Goal: Transaction & Acquisition: Book appointment/travel/reservation

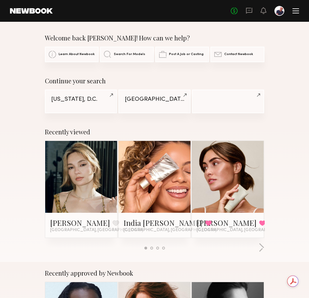
click at [291, 9] on div "No fees up to $5,000" at bounding box center [264, 11] width 68 height 10
click at [281, 10] on div at bounding box center [279, 11] width 10 height 10
click at [297, 10] on div at bounding box center [295, 10] width 7 height 5
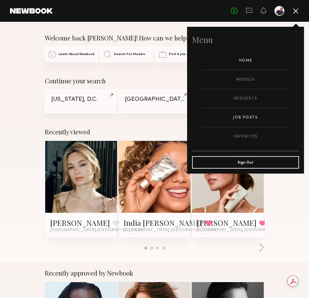
click at [251, 116] on link "Job Posts" at bounding box center [245, 117] width 87 height 19
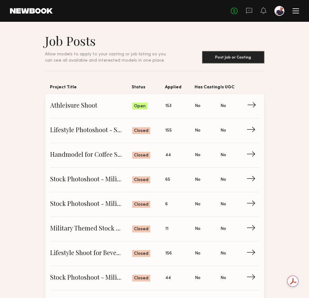
click at [154, 108] on span "Status: Open" at bounding box center [148, 106] width 33 height 9
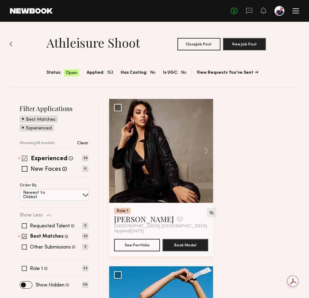
click at [25, 160] on span at bounding box center [25, 158] width 6 height 6
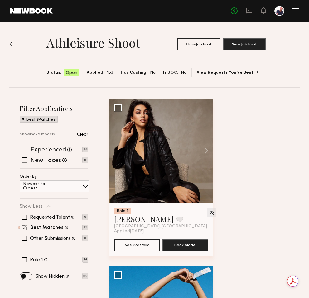
click at [25, 229] on span at bounding box center [24, 227] width 5 height 5
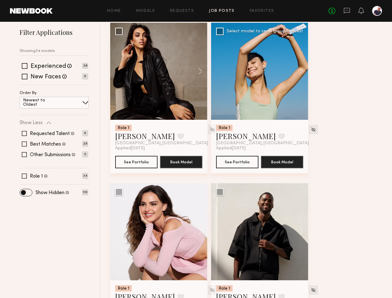
scroll to position [51, 0]
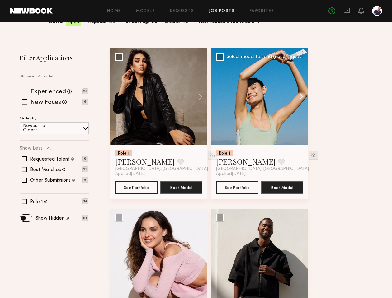
click at [301, 97] on button at bounding box center [298, 96] width 20 height 97
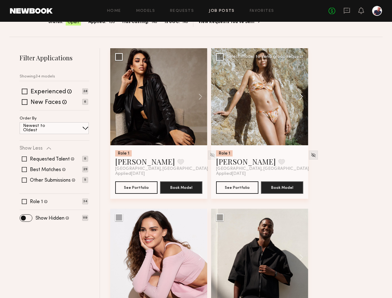
click at [301, 97] on button at bounding box center [298, 96] width 20 height 97
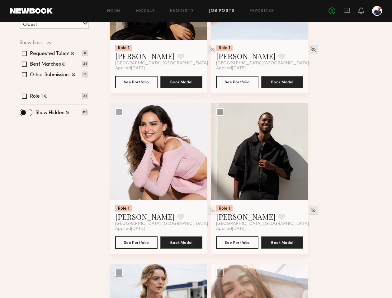
scroll to position [175, 0]
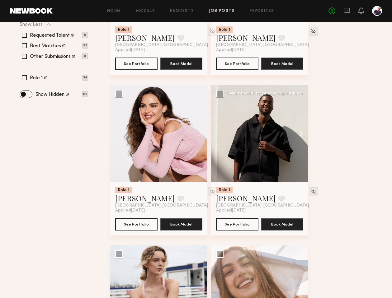
click at [301, 135] on button at bounding box center [298, 133] width 20 height 97
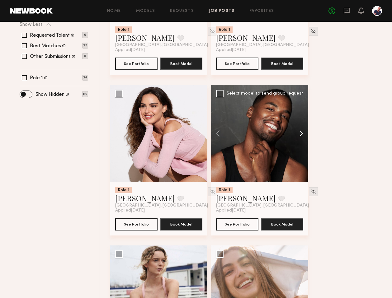
click at [301, 135] on button at bounding box center [298, 133] width 20 height 97
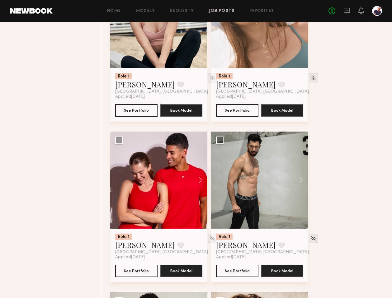
scroll to position [493, 0]
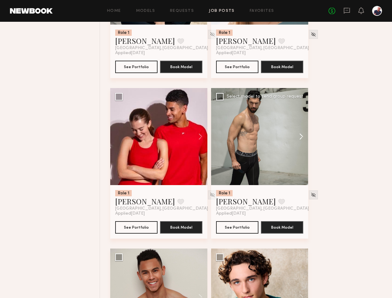
click at [300, 138] on button at bounding box center [298, 136] width 20 height 97
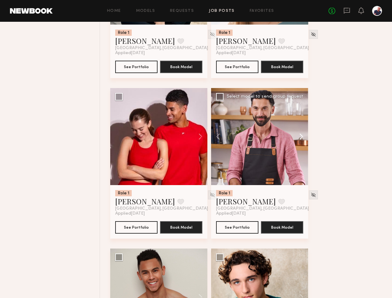
click at [300, 138] on button at bounding box center [298, 136] width 20 height 97
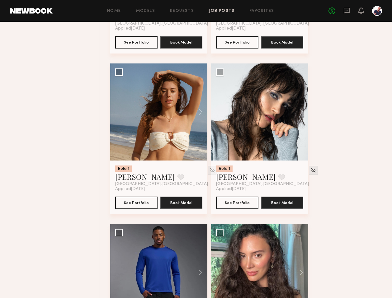
scroll to position [769, 0]
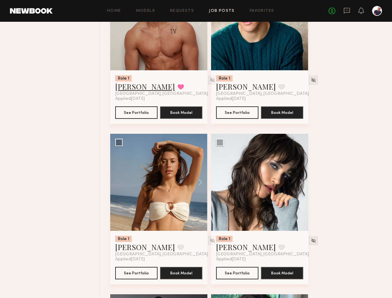
click at [137, 91] on link "Gabe F." at bounding box center [145, 87] width 60 height 10
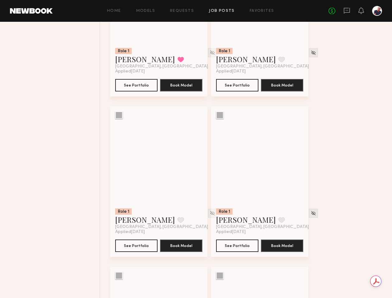
scroll to position [2398, 0]
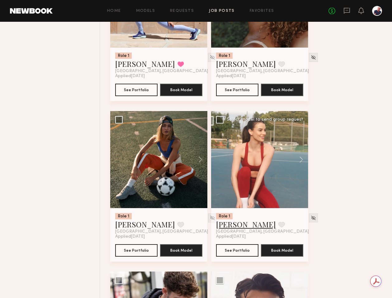
click at [228, 230] on link "Emma H." at bounding box center [246, 225] width 60 height 10
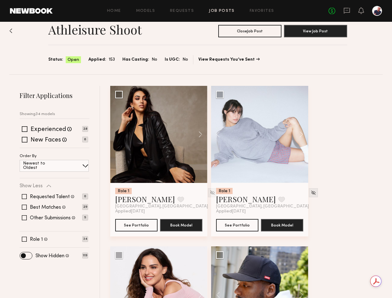
scroll to position [0, 0]
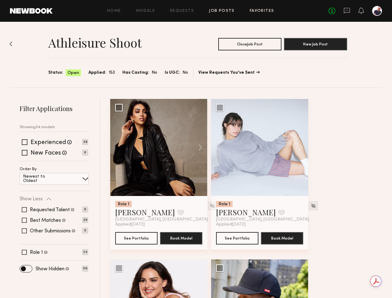
click at [269, 12] on link "Favorites" at bounding box center [262, 11] width 25 height 4
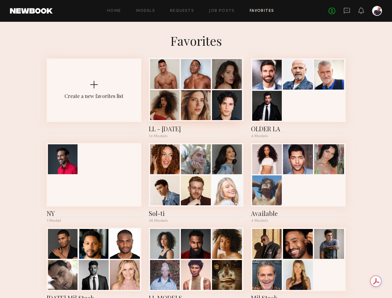
click at [207, 107] on div at bounding box center [196, 105] width 30 height 30
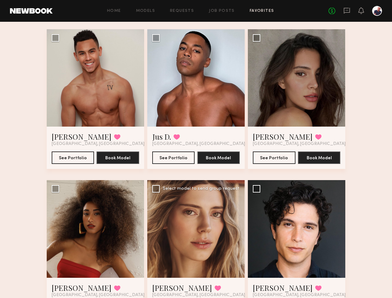
scroll to position [51, 0]
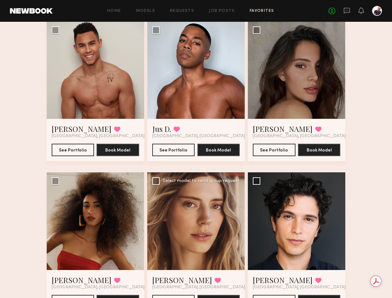
click at [196, 212] on div at bounding box center [195, 221] width 97 height 97
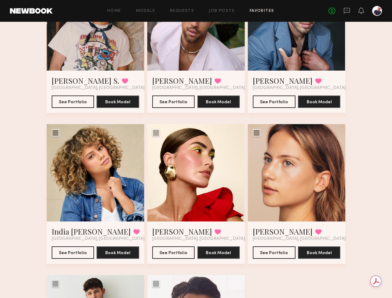
scroll to position [442, 0]
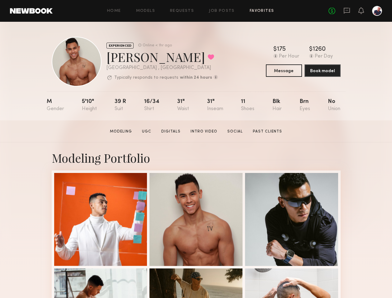
click at [261, 9] on link "Favorites" at bounding box center [262, 11] width 25 height 4
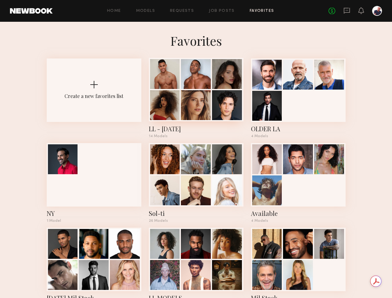
click at [168, 123] on div "LL - September 2025 14 Models" at bounding box center [196, 99] width 95 height 80
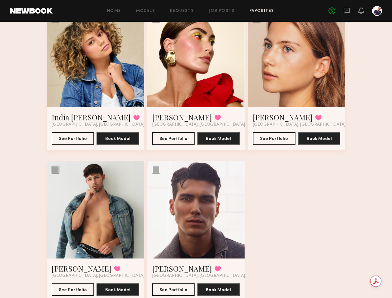
scroll to position [539, 0]
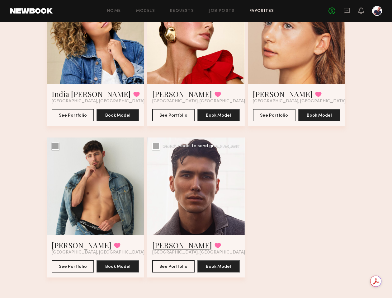
click at [176, 248] on link "Tommy Y." at bounding box center [182, 245] width 60 height 10
click at [72, 243] on link "Dylan W." at bounding box center [82, 245] width 60 height 10
click at [270, 92] on link "Ajla R." at bounding box center [283, 94] width 60 height 10
click at [158, 92] on link "Louise M." at bounding box center [182, 94] width 60 height 10
click at [69, 94] on link "India Rae H." at bounding box center [91, 94] width 79 height 10
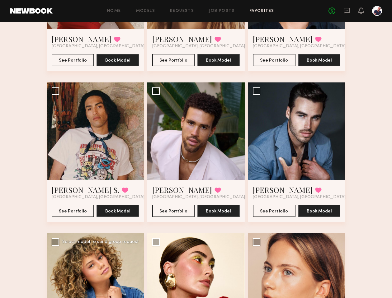
scroll to position [265, 0]
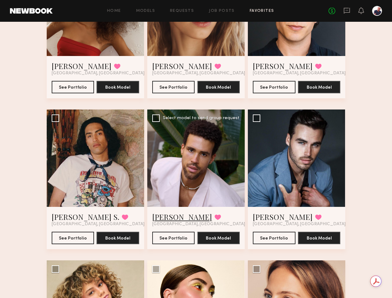
click at [168, 217] on link "Trae G." at bounding box center [182, 217] width 60 height 10
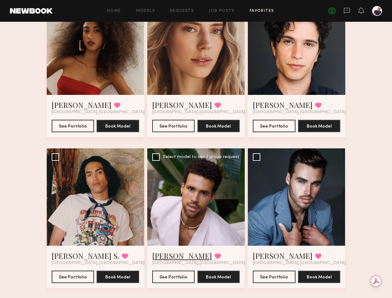
scroll to position [154, 0]
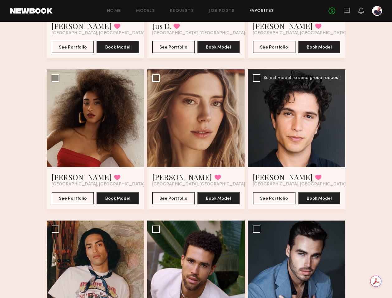
click at [273, 178] on link "Xavier G." at bounding box center [283, 177] width 60 height 10
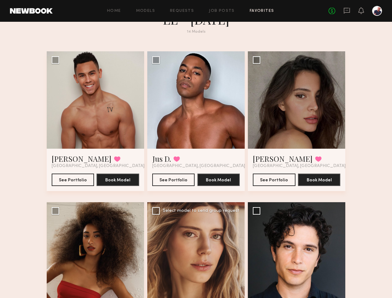
scroll to position [16, 0]
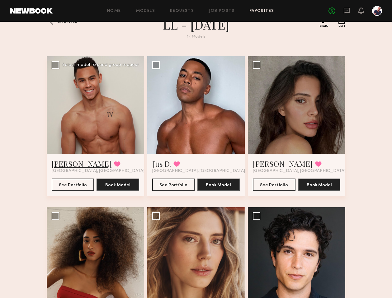
click at [59, 163] on link "Gabe F." at bounding box center [82, 164] width 60 height 10
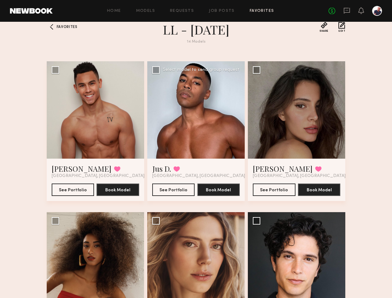
scroll to position [11, 0]
click at [265, 170] on link "Briane J." at bounding box center [283, 169] width 60 height 10
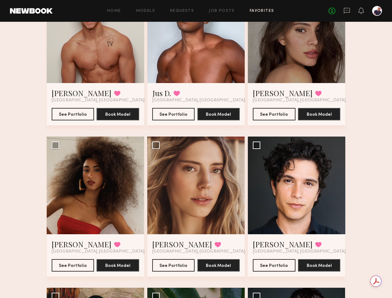
scroll to position [185, 0]
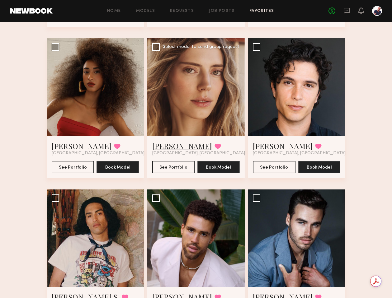
click at [176, 146] on link "Oxana Z." at bounding box center [182, 146] width 60 height 10
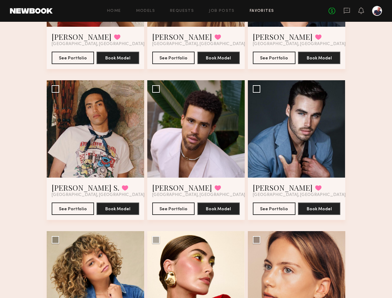
scroll to position [376, 0]
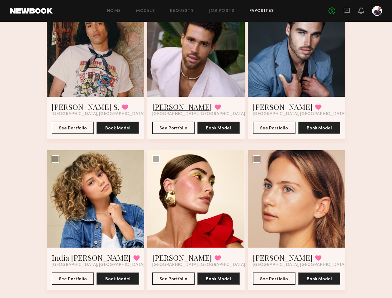
click at [165, 103] on link "[PERSON_NAME]" at bounding box center [182, 107] width 60 height 10
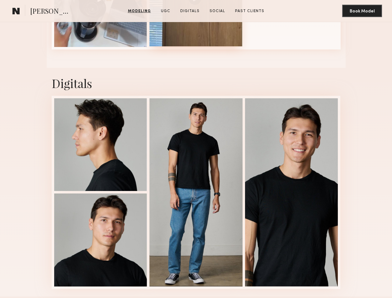
scroll to position [747, 0]
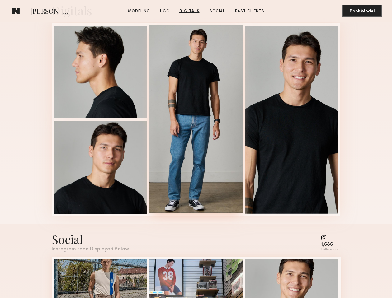
click at [189, 95] on div at bounding box center [195, 119] width 93 height 188
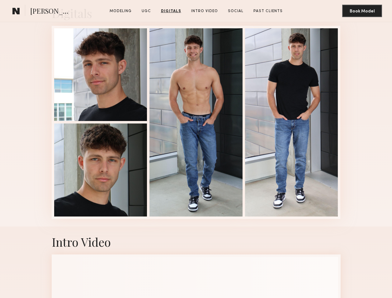
scroll to position [741, 0]
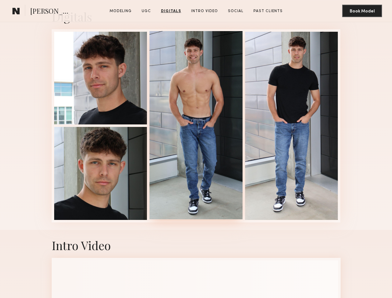
click at [205, 127] on div at bounding box center [195, 125] width 93 height 188
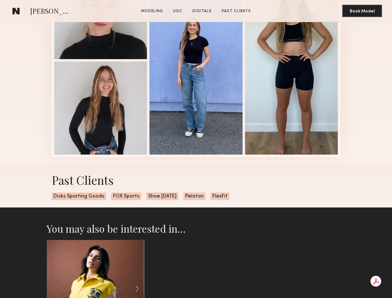
scroll to position [684, 0]
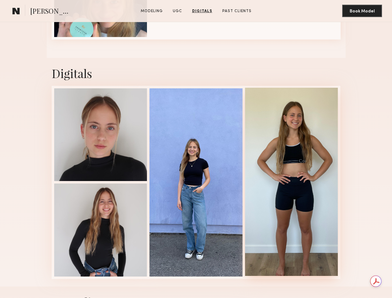
click at [282, 169] on div at bounding box center [291, 182] width 93 height 188
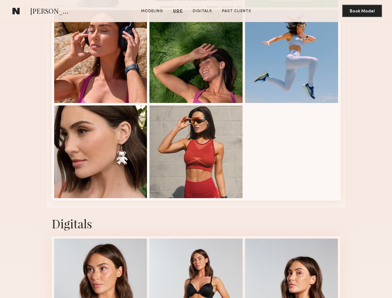
scroll to position [1175, 0]
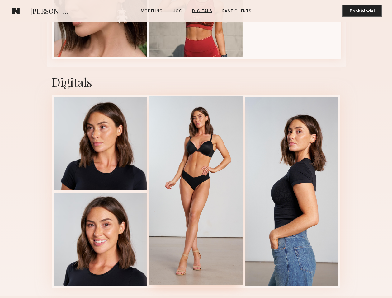
click at [204, 149] on div at bounding box center [195, 191] width 93 height 188
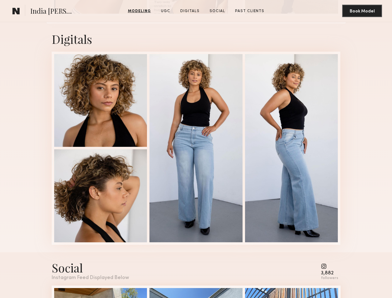
scroll to position [1140, 0]
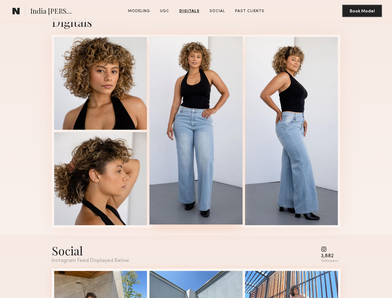
click at [217, 111] on div at bounding box center [195, 130] width 93 height 188
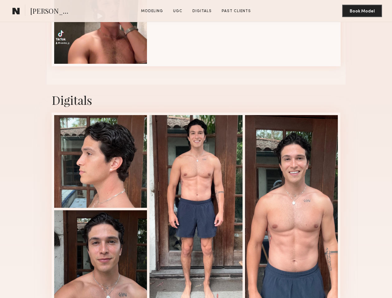
scroll to position [686, 0]
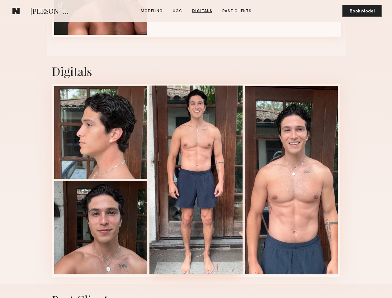
click at [216, 157] on div at bounding box center [195, 180] width 93 height 188
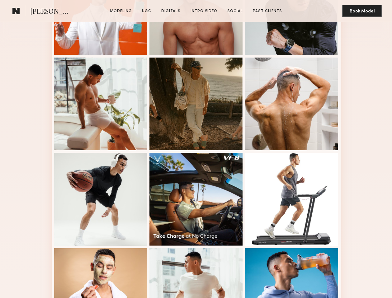
scroll to position [290, 0]
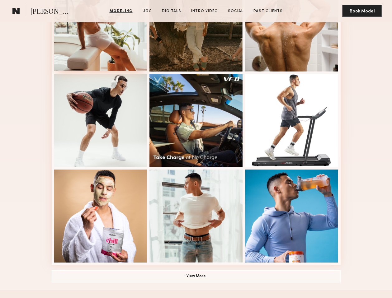
click at [91, 35] on div at bounding box center [100, 24] width 93 height 93
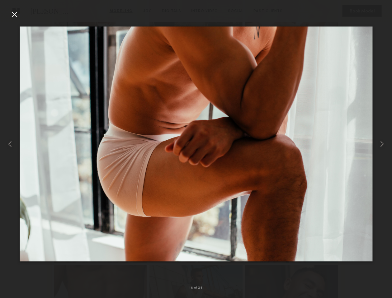
click at [14, 14] on div at bounding box center [14, 14] width 10 height 10
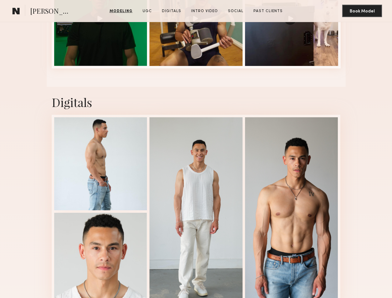
scroll to position [1163, 0]
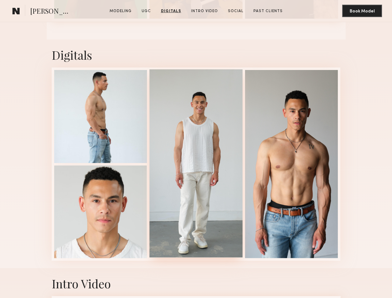
click at [208, 150] on div at bounding box center [195, 163] width 93 height 188
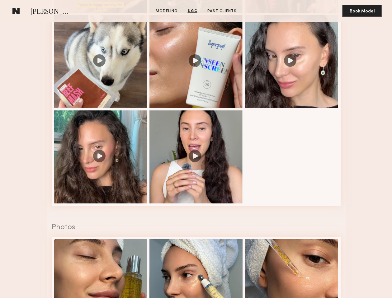
scroll to position [777, 0]
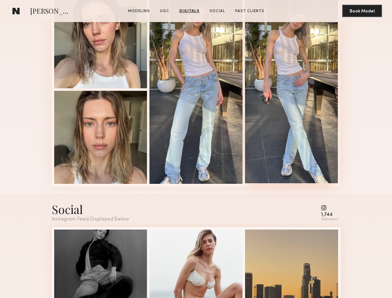
scroll to position [840, 0]
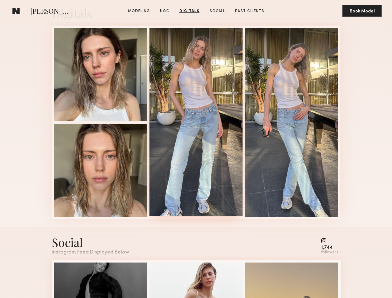
click at [234, 94] on div at bounding box center [195, 122] width 93 height 188
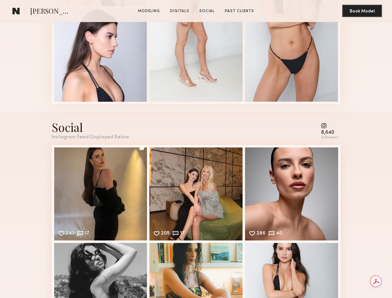
scroll to position [859, 0]
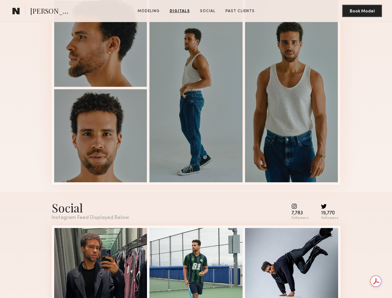
scroll to position [576, 0]
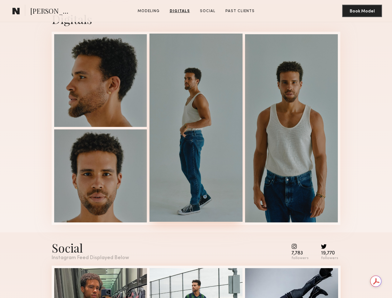
click at [212, 145] on div at bounding box center [195, 128] width 93 height 188
